Goal: Transaction & Acquisition: Purchase product/service

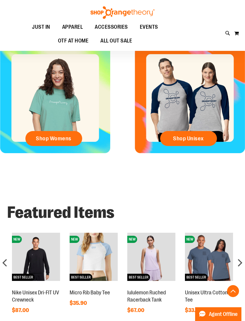
scroll to position [99, 0]
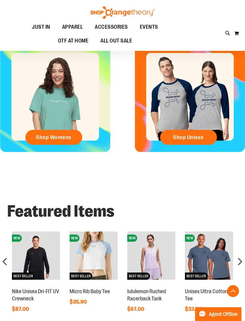
click at [45, 140] on span "Shop Womens" at bounding box center [54, 137] width 36 height 7
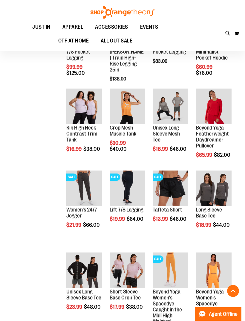
scroll to position [194, 0]
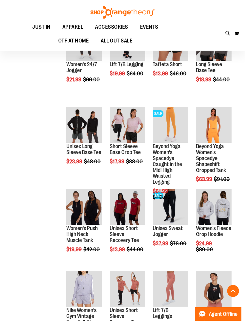
scroll to position [339, 0]
click at [165, 233] on span "Quickview" at bounding box center [167, 241] width 28 height 16
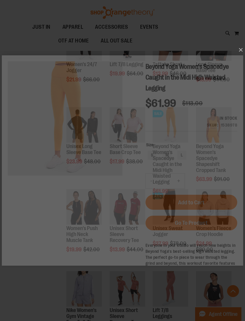
scroll to position [0, 0]
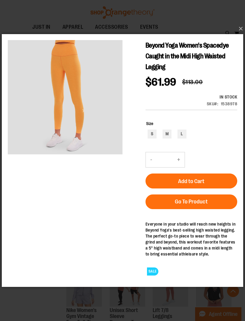
click at [242, 35] on button "×" at bounding box center [124, 28] width 241 height 13
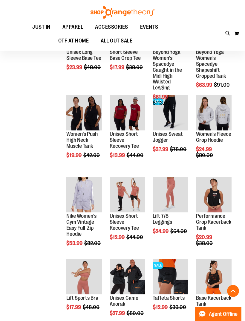
scroll to position [433, 0]
click at [77, 279] on span "Quickview" at bounding box center [80, 287] width 28 height 16
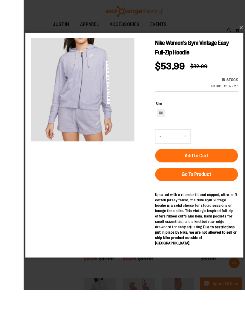
scroll to position [381, 0]
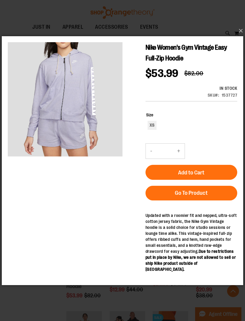
click at [240, 37] on button "×" at bounding box center [124, 30] width 241 height 13
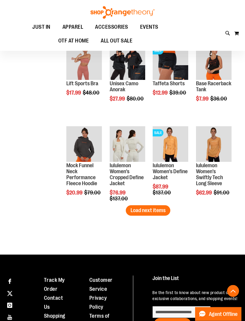
scroll to position [647, 0]
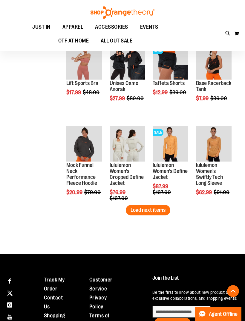
click at [161, 229] on span "Quickview" at bounding box center [167, 237] width 28 height 16
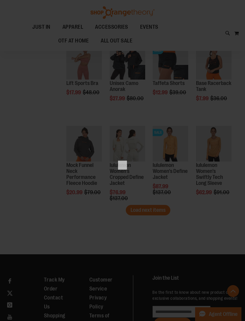
scroll to position [0, 0]
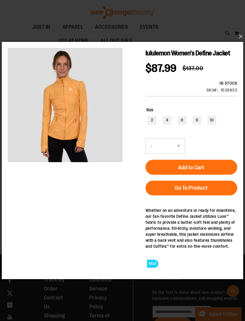
click at [242, 43] on button "×" at bounding box center [124, 36] width 241 height 13
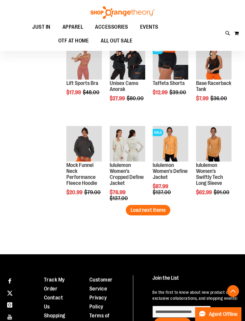
click at [209, 228] on span "Quickview" at bounding box center [210, 236] width 28 height 16
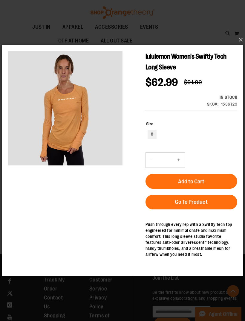
click at [242, 46] on button "×" at bounding box center [124, 39] width 241 height 13
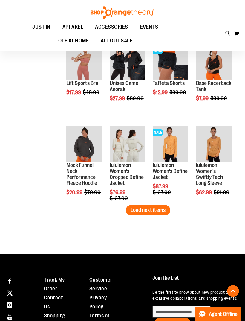
click at [142, 214] on button "Load next items" at bounding box center [148, 210] width 45 height 10
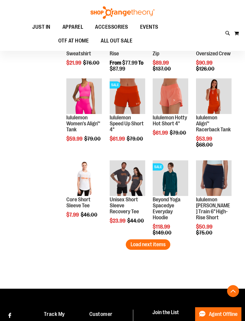
scroll to position [859, 0]
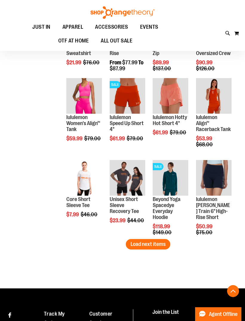
click at [143, 246] on span "Load next items" at bounding box center [148, 244] width 35 height 6
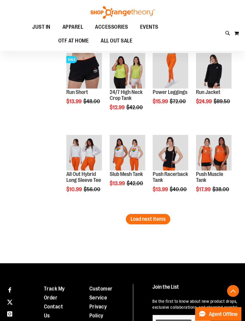
scroll to position [1130, 0]
click at [143, 222] on span "Load next items" at bounding box center [148, 219] width 35 height 6
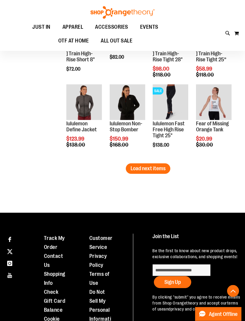
click at [140, 167] on span "Load next items" at bounding box center [148, 169] width 35 height 6
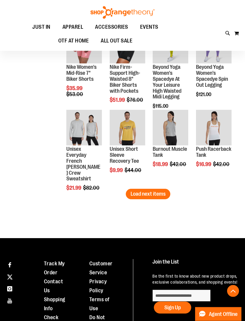
scroll to position [1646, 0]
click at [145, 196] on span "Load next items" at bounding box center [148, 194] width 35 height 6
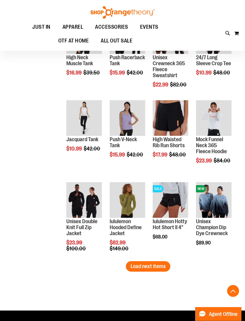
scroll to position [1819, 0]
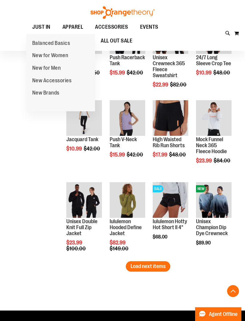
click at [33, 25] on span "JUST IN" at bounding box center [41, 26] width 18 height 13
click at [43, 58] on span "New for Women" at bounding box center [50, 55] width 36 height 7
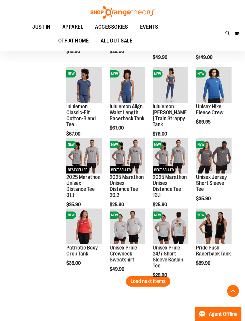
scroll to position [474, 0]
